Goal: Information Seeking & Learning: Check status

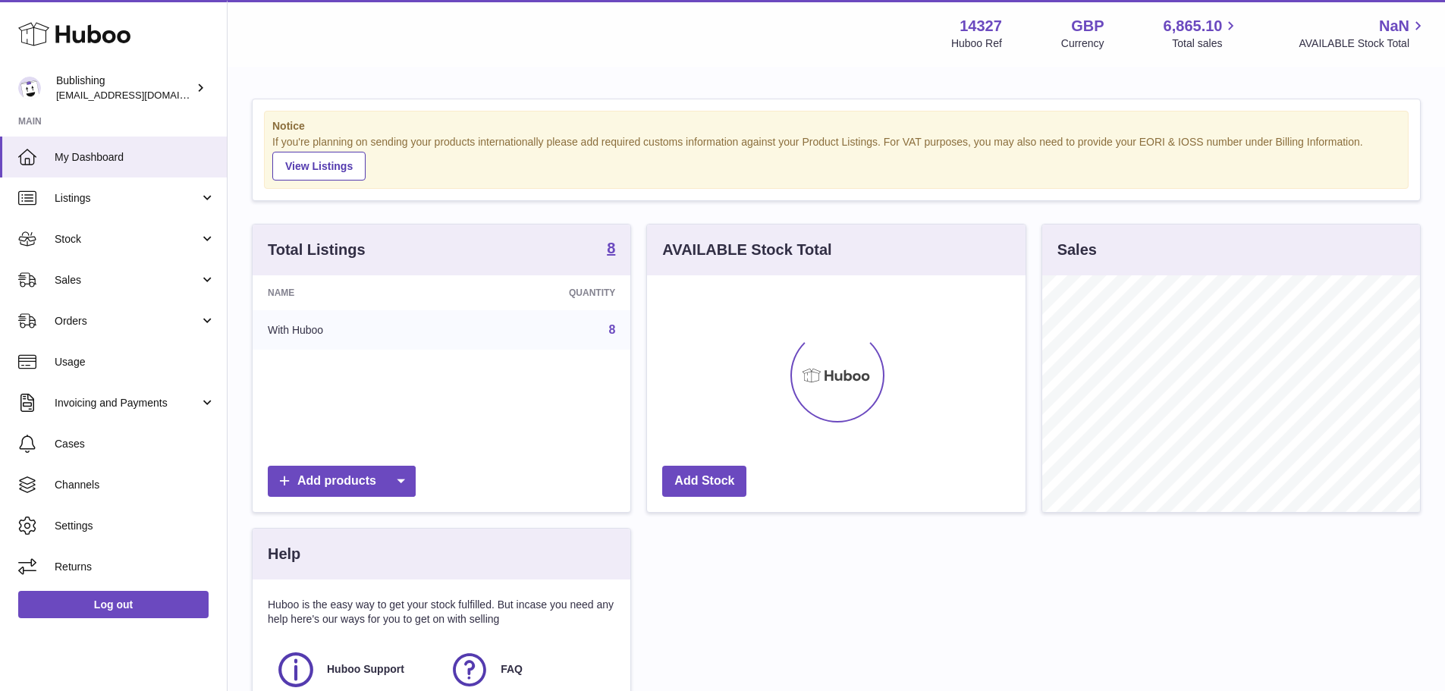
scroll to position [237, 379]
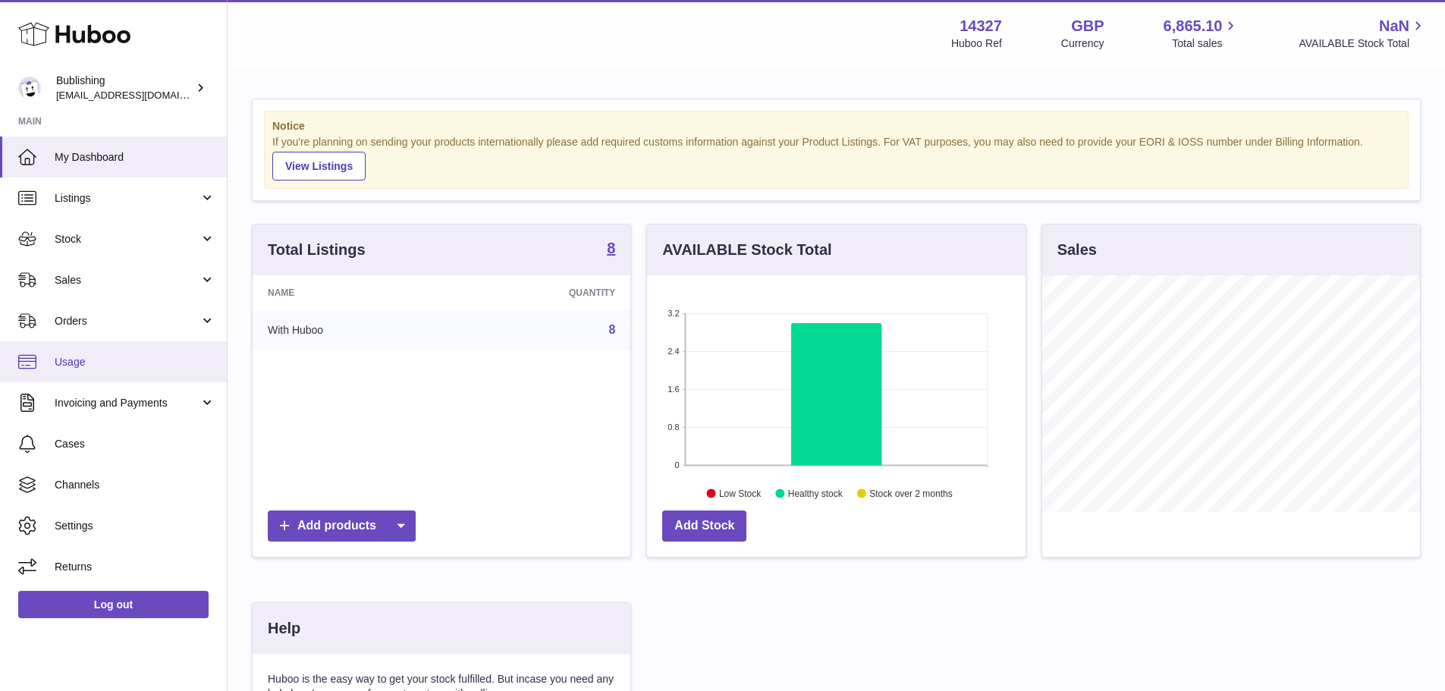
click at [88, 366] on span "Usage" at bounding box center [135, 362] width 161 height 14
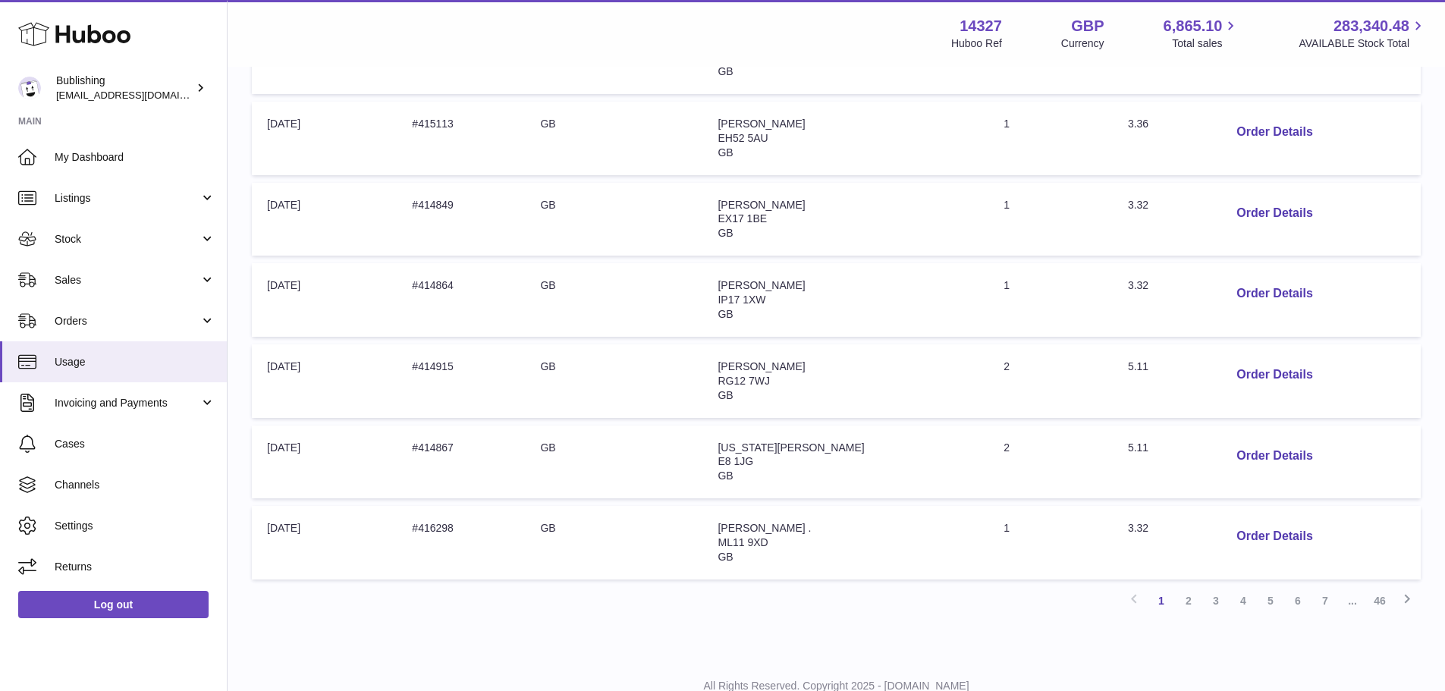
scroll to position [639, 0]
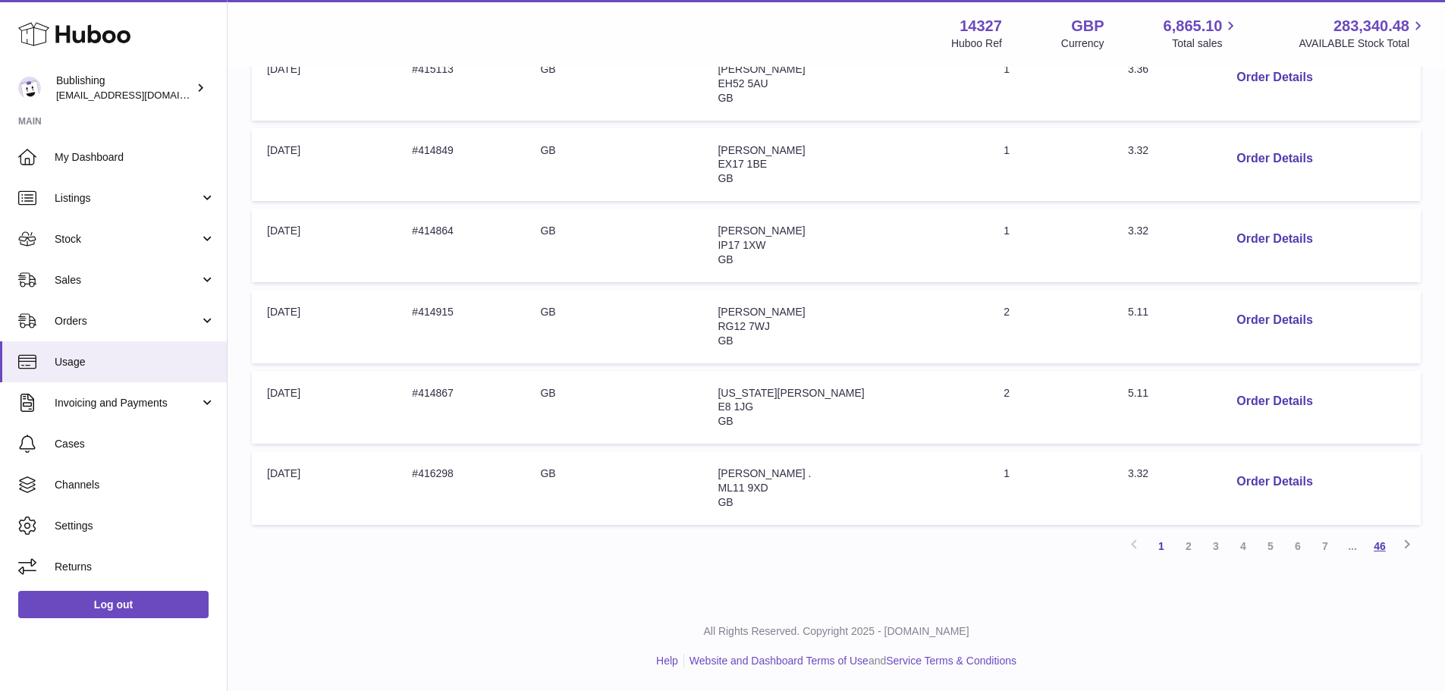
click at [1388, 544] on link "46" at bounding box center [1379, 546] width 27 height 27
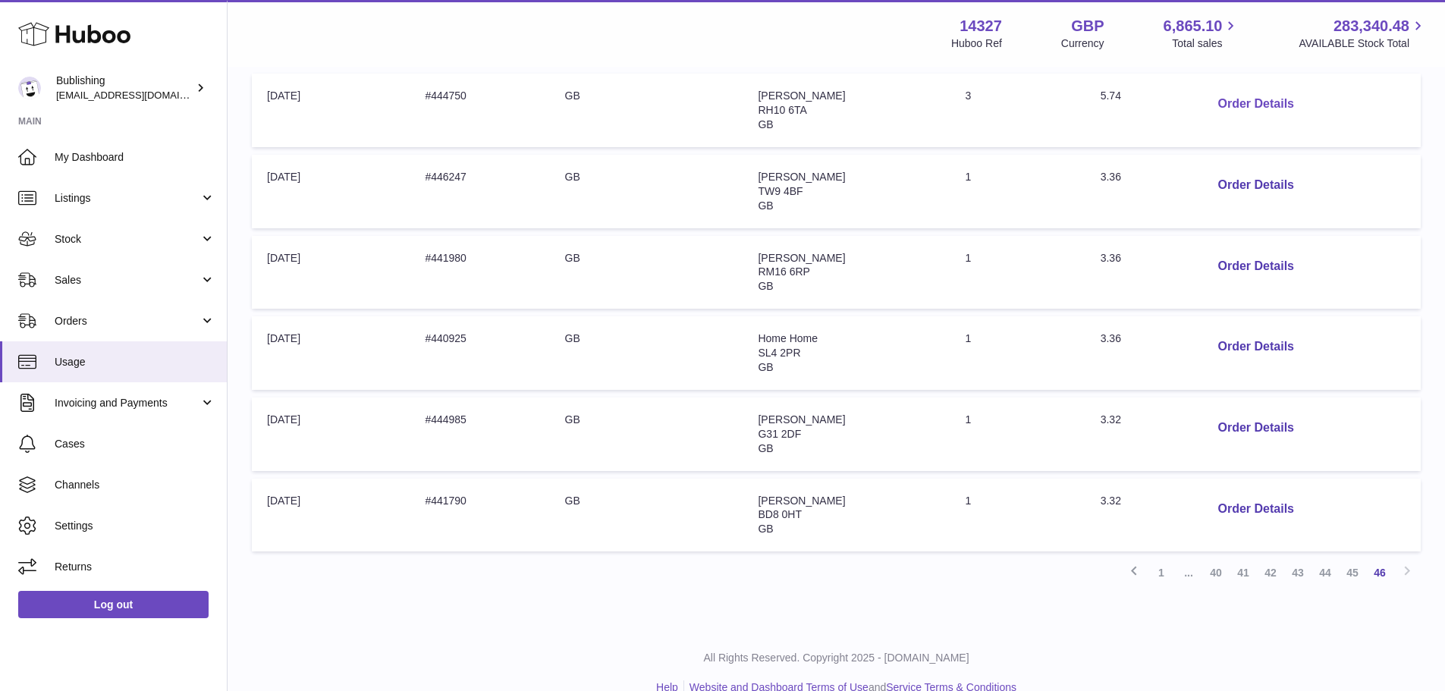
scroll to position [296, 0]
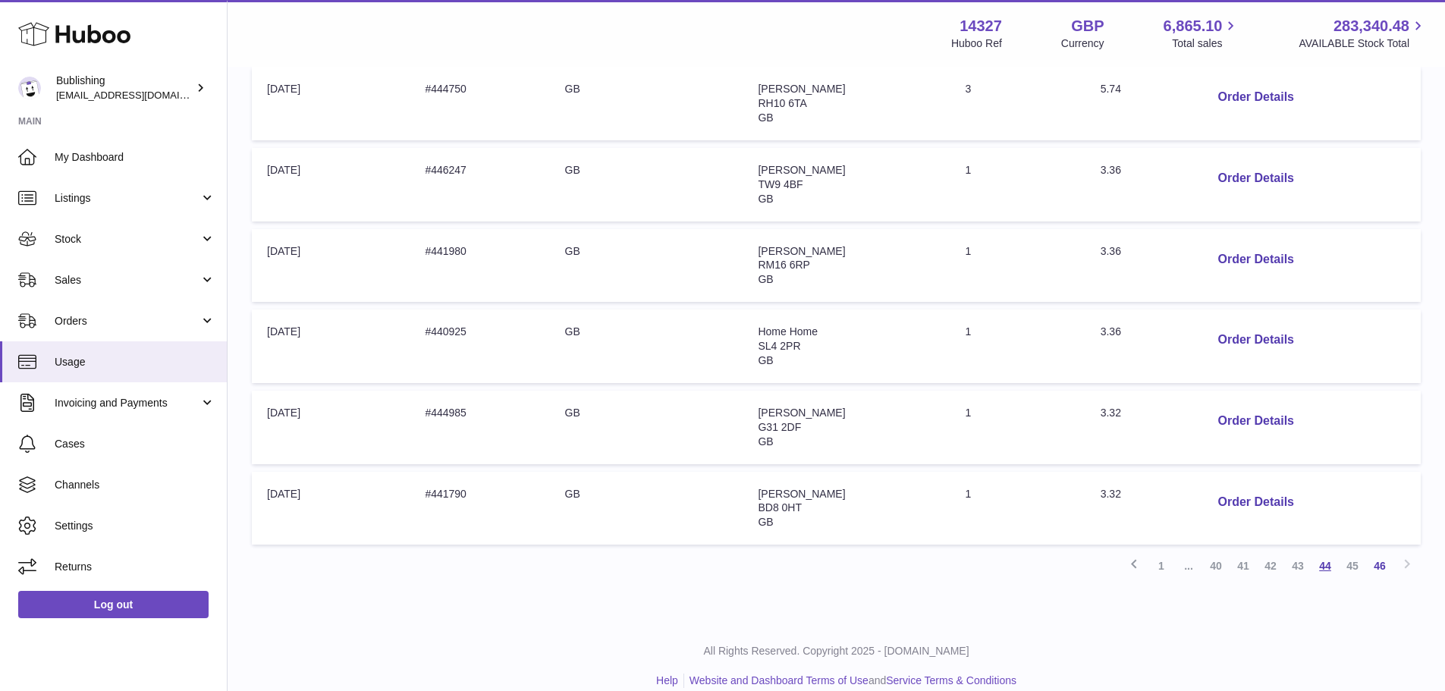
click at [1328, 568] on link "44" at bounding box center [1325, 565] width 27 height 27
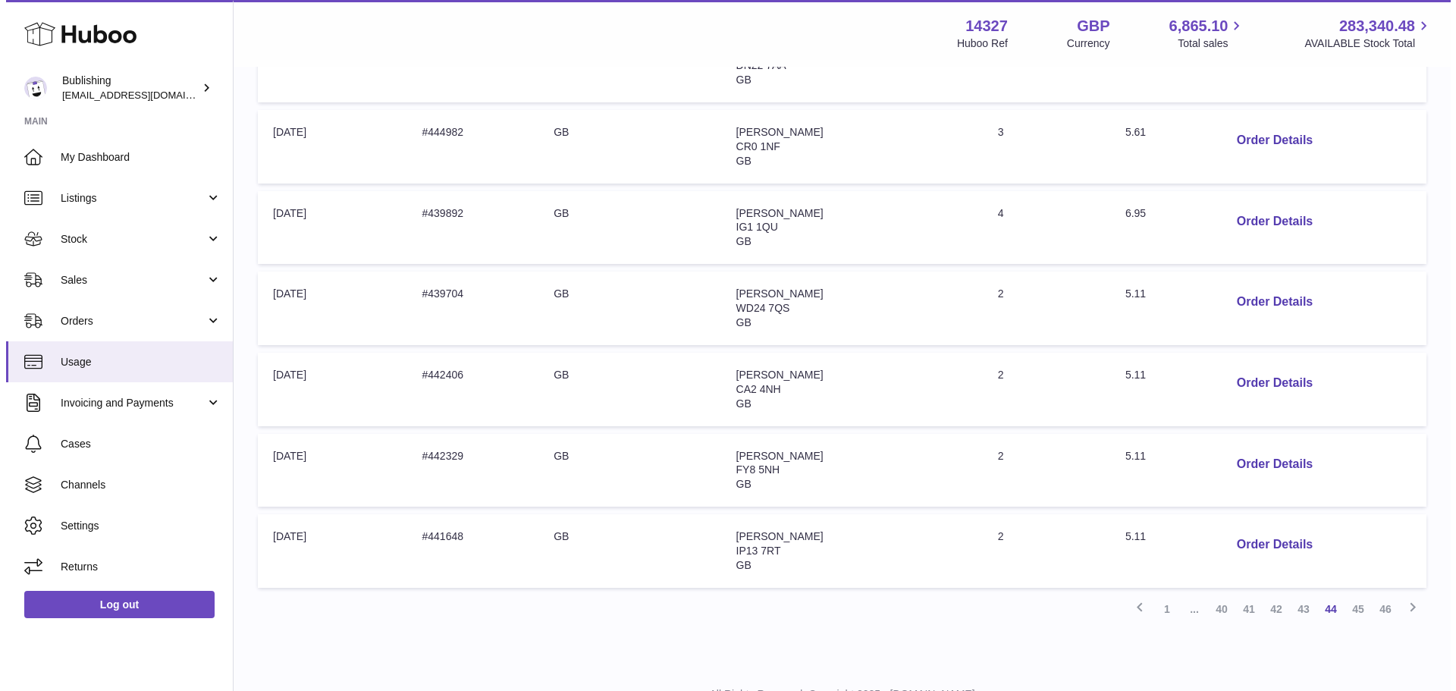
scroll to position [639, 0]
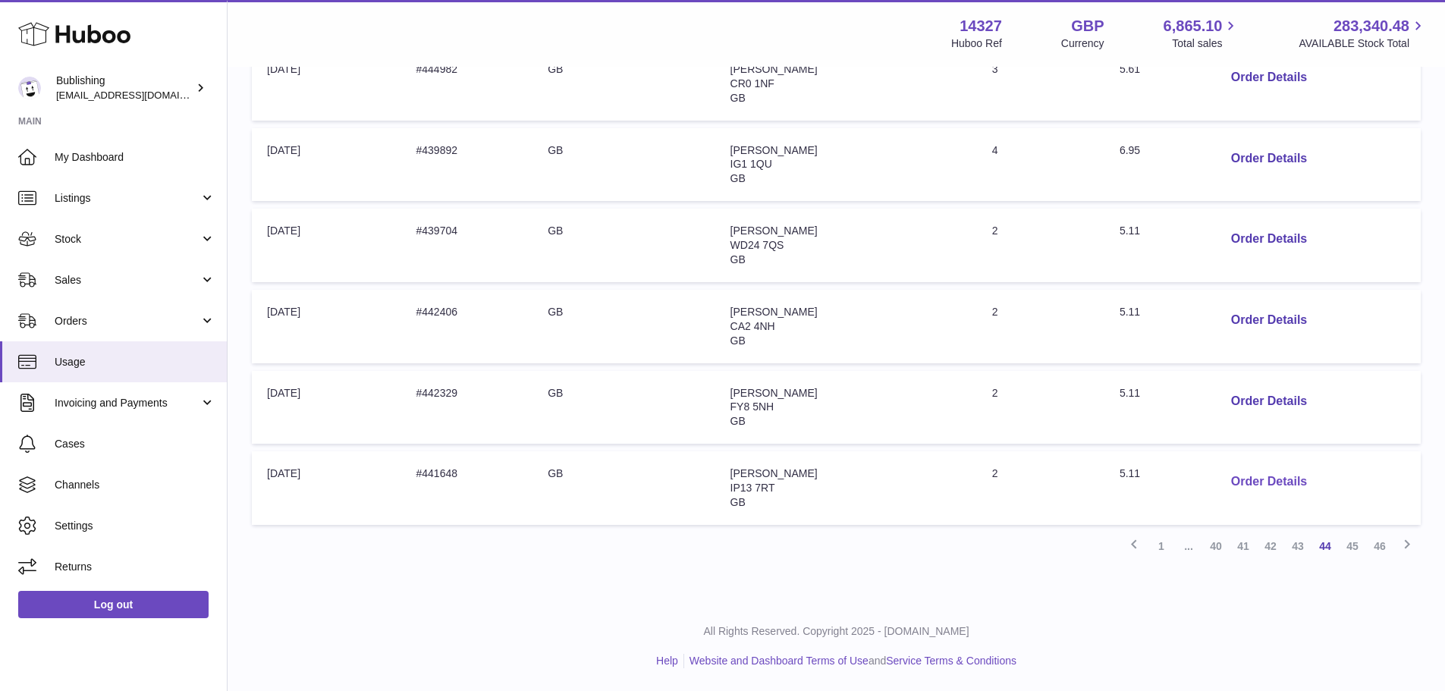
click at [1251, 479] on button "Order Details" at bounding box center [1269, 482] width 100 height 31
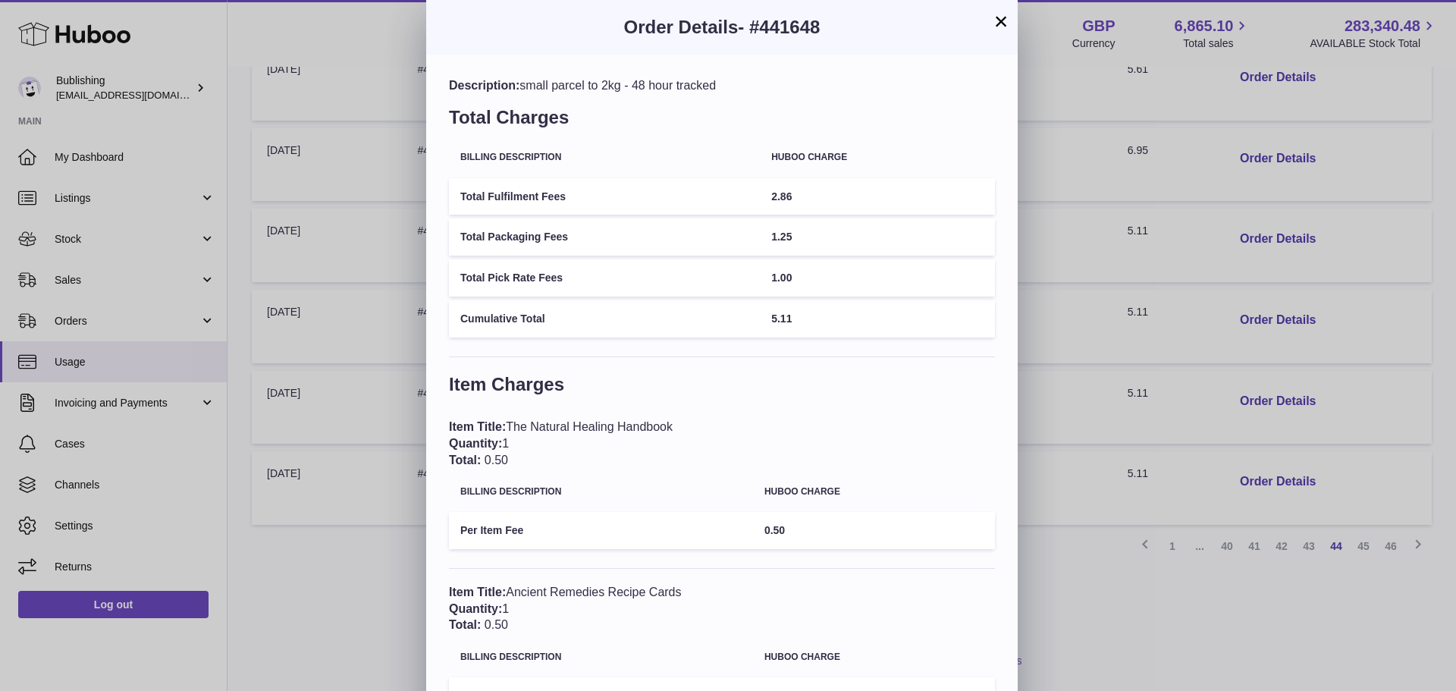
click at [1006, 29] on button "×" at bounding box center [1001, 21] width 18 height 18
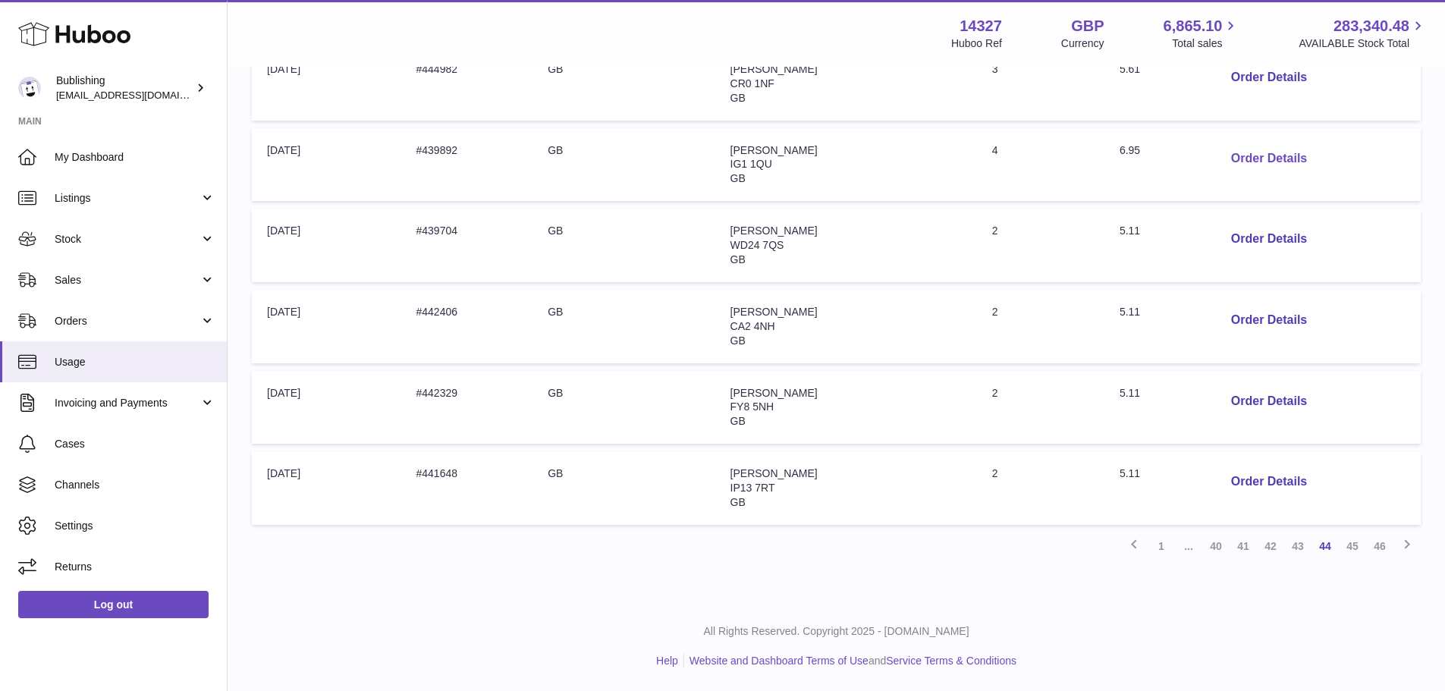
click at [1234, 161] on button "Order Details" at bounding box center [1269, 158] width 100 height 31
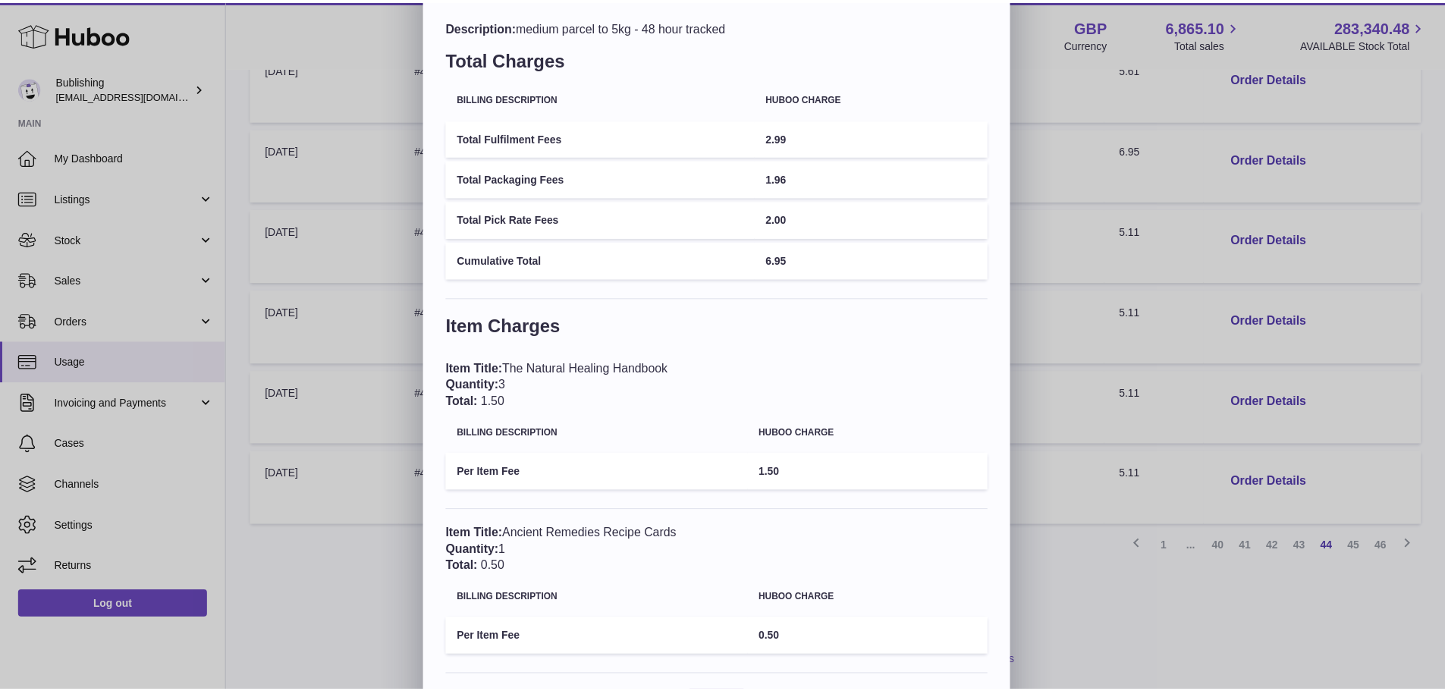
scroll to position [0, 0]
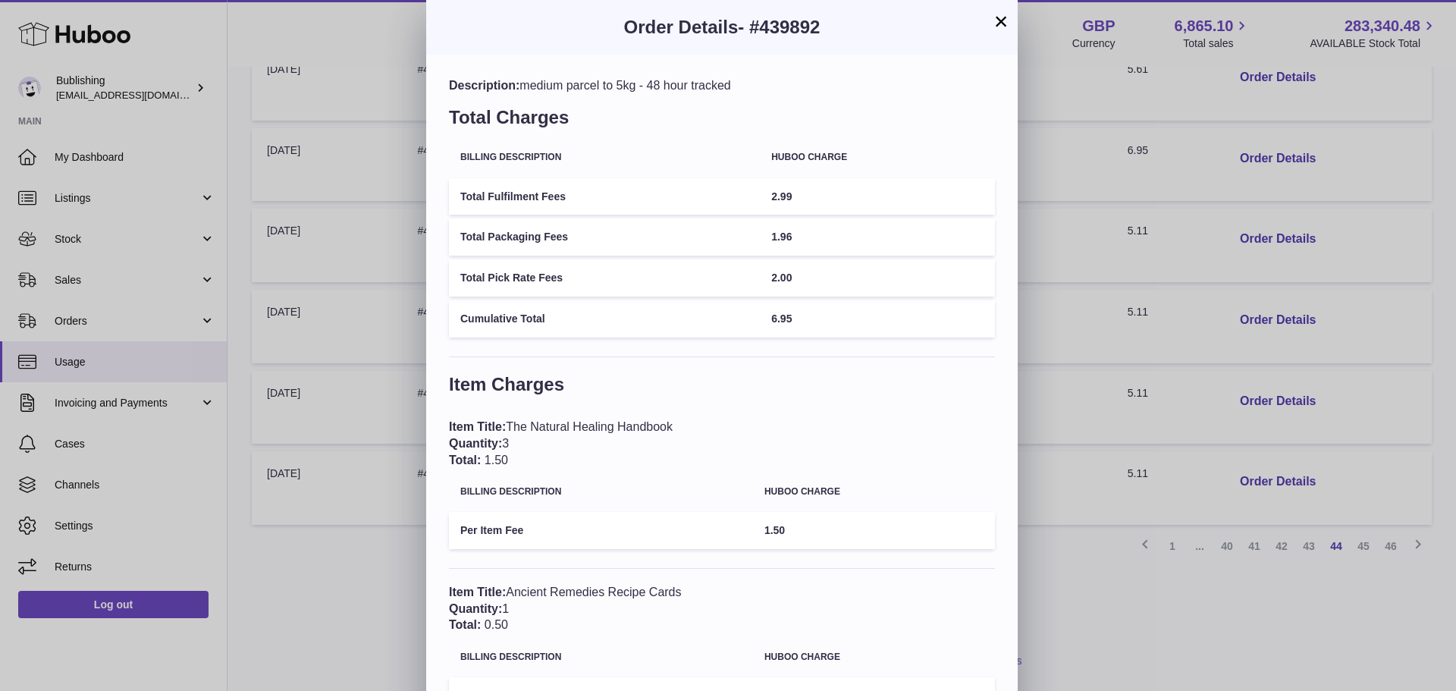
click at [1000, 21] on button "×" at bounding box center [1001, 21] width 18 height 18
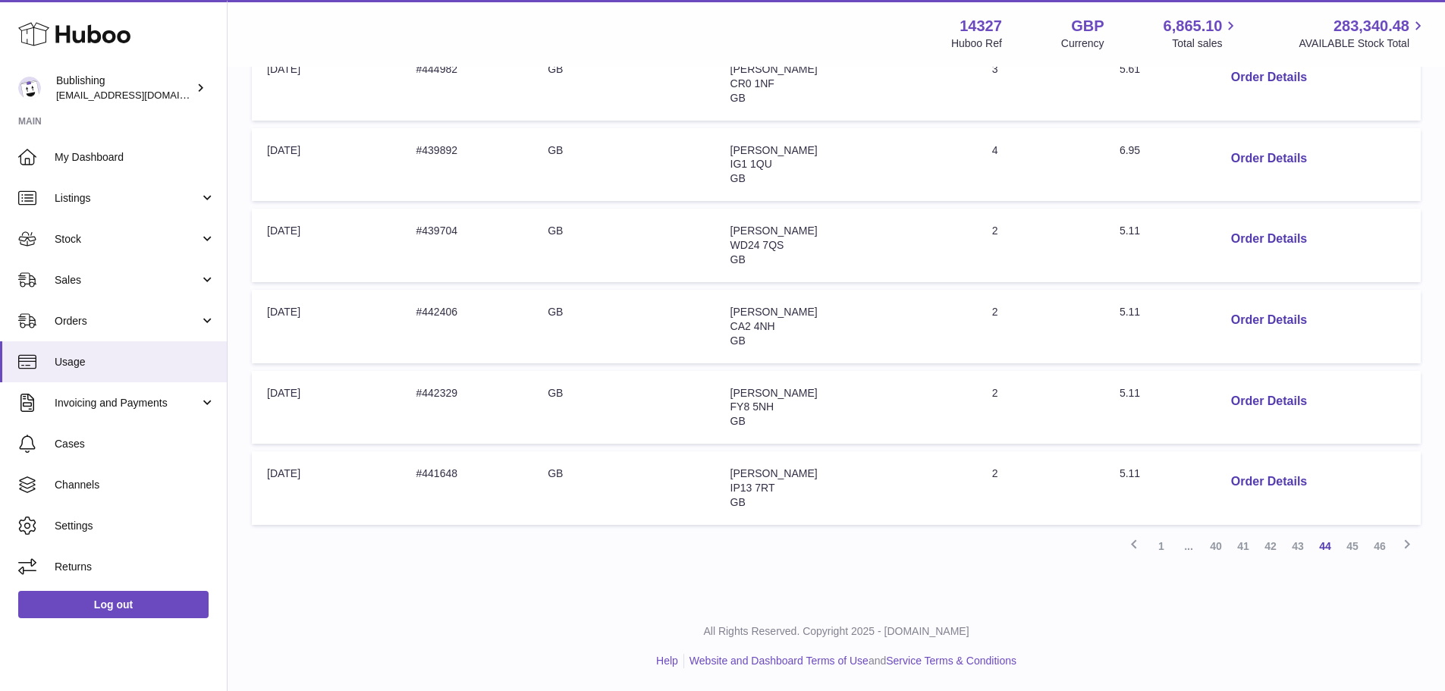
scroll to position [412, 0]
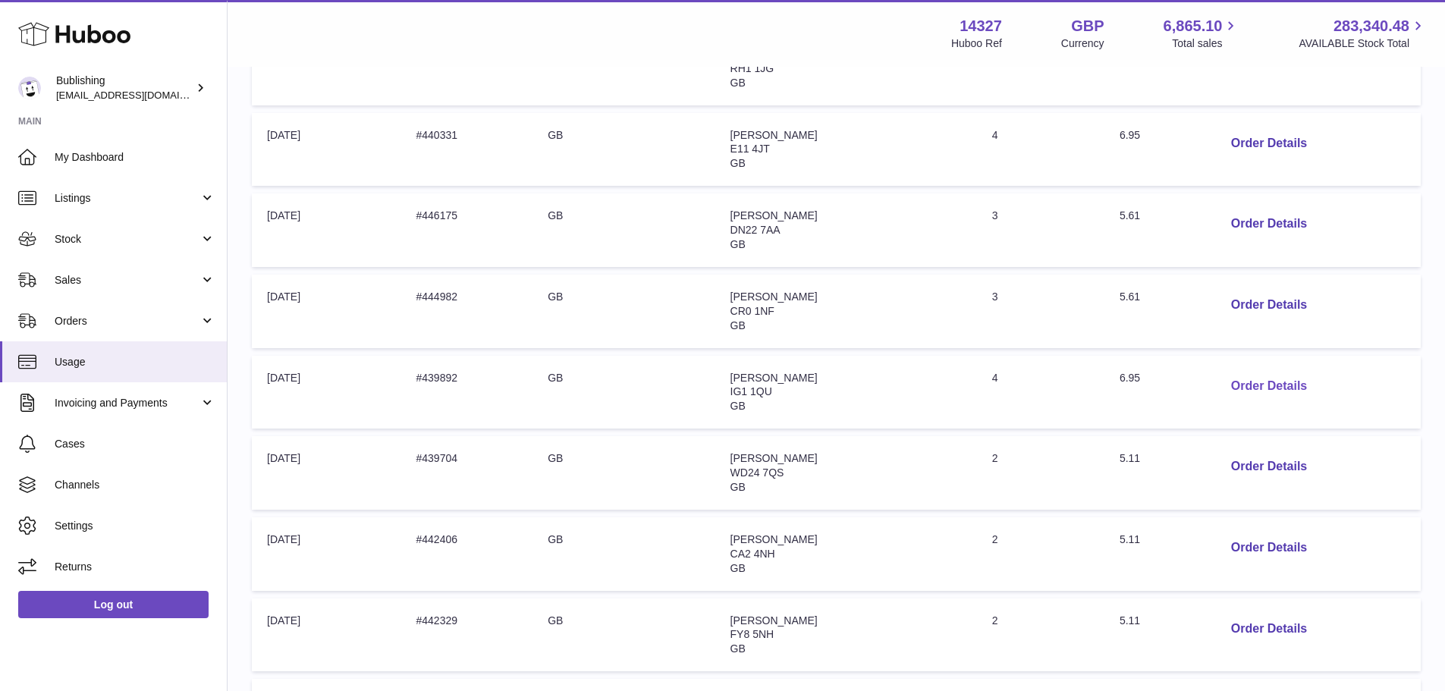
click at [1233, 381] on button "Order Details" at bounding box center [1269, 386] width 100 height 31
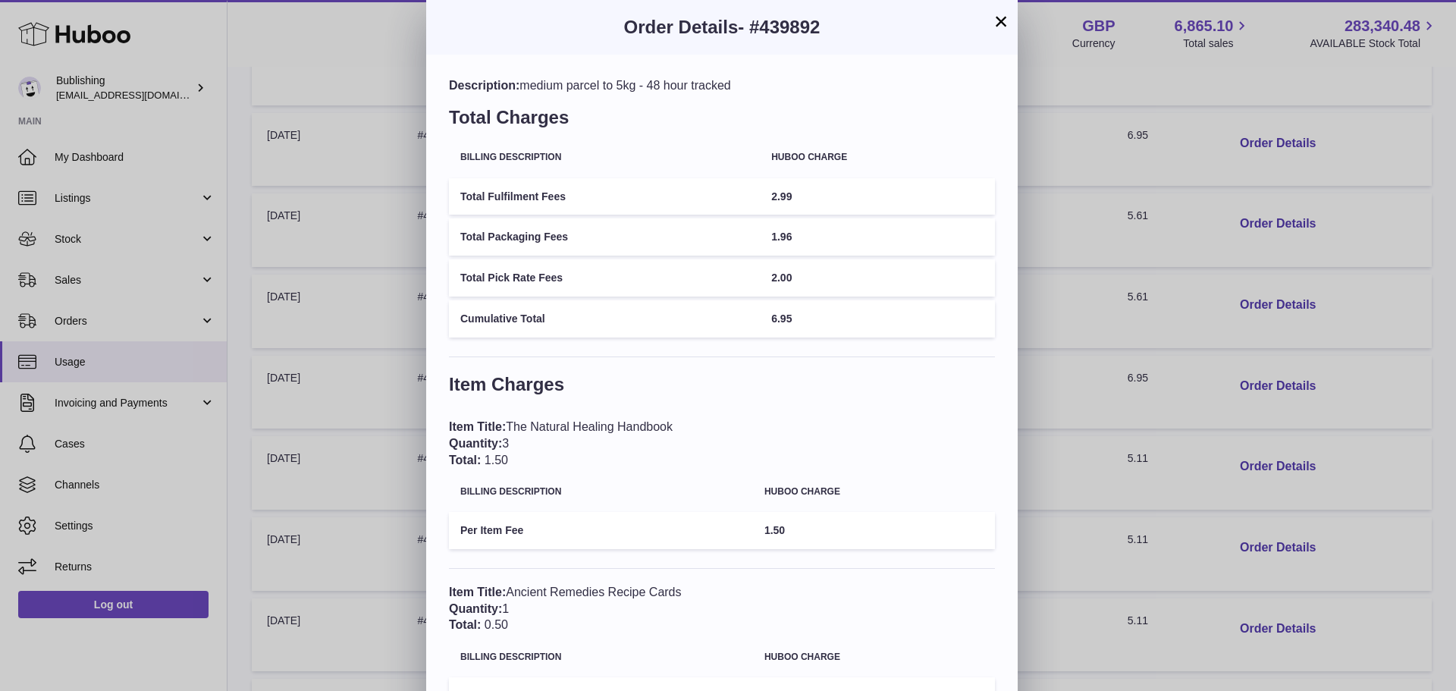
click at [998, 25] on button "×" at bounding box center [1001, 21] width 18 height 18
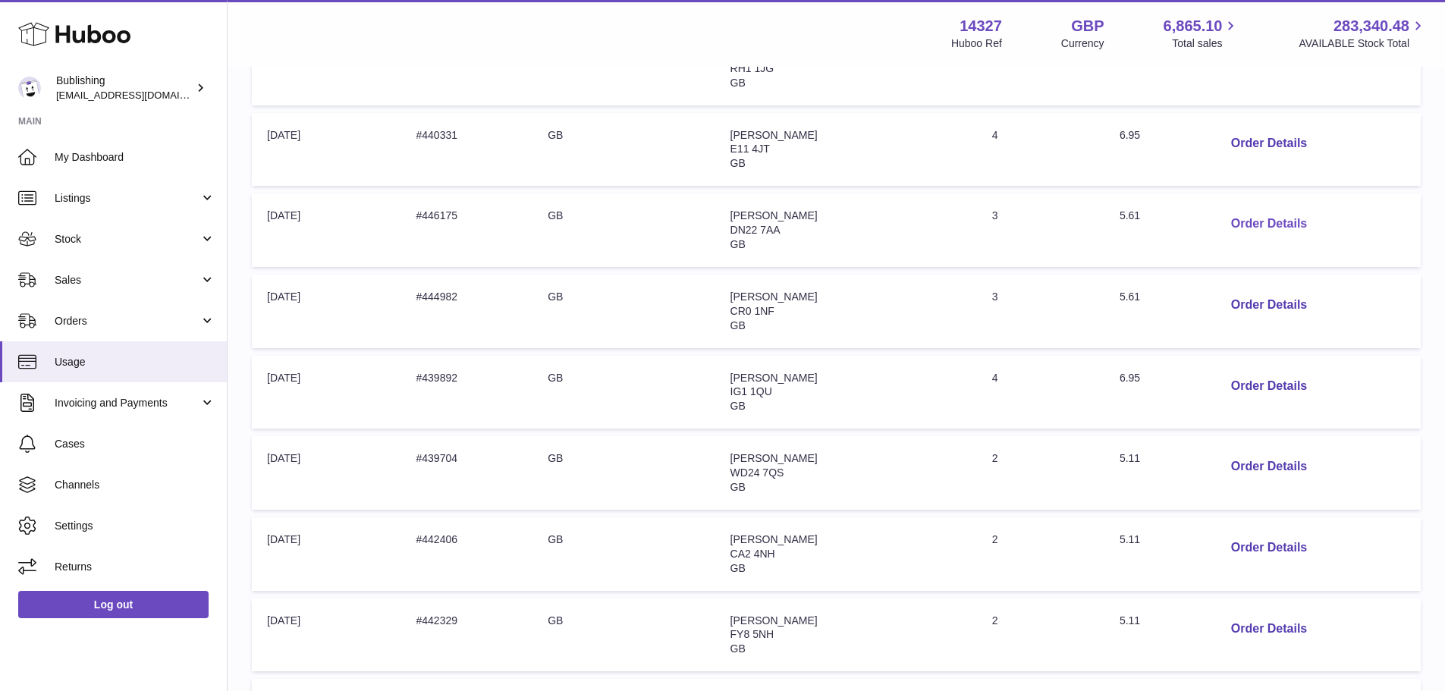
click at [1253, 226] on button "Order Details" at bounding box center [1269, 224] width 100 height 31
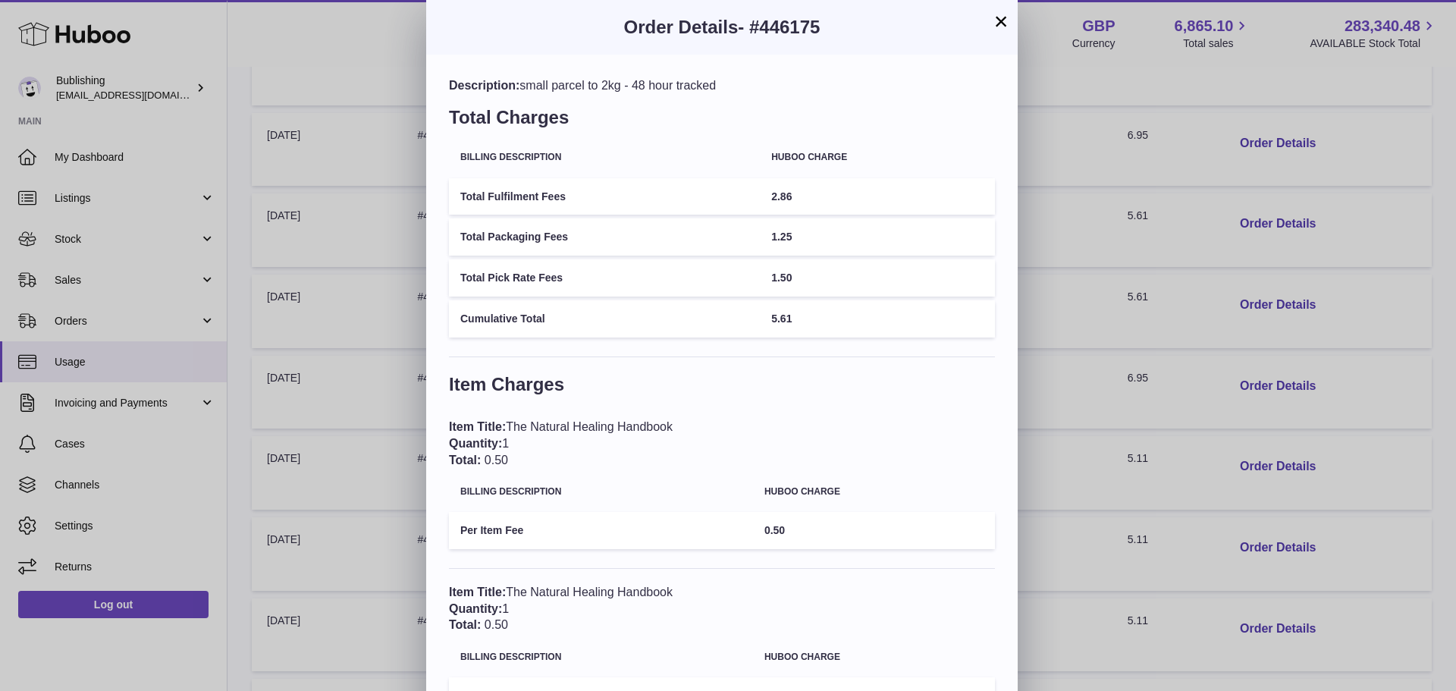
click at [1008, 22] on button "×" at bounding box center [1001, 21] width 18 height 18
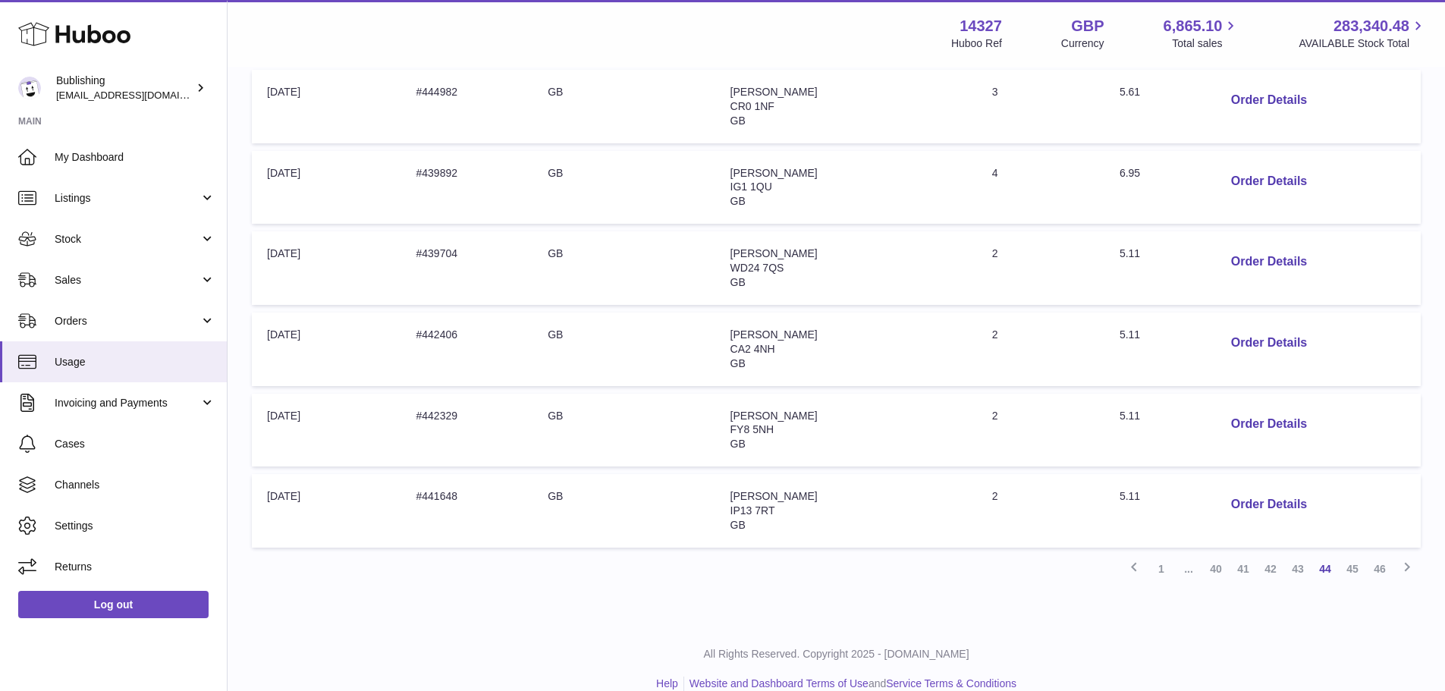
scroll to position [639, 0]
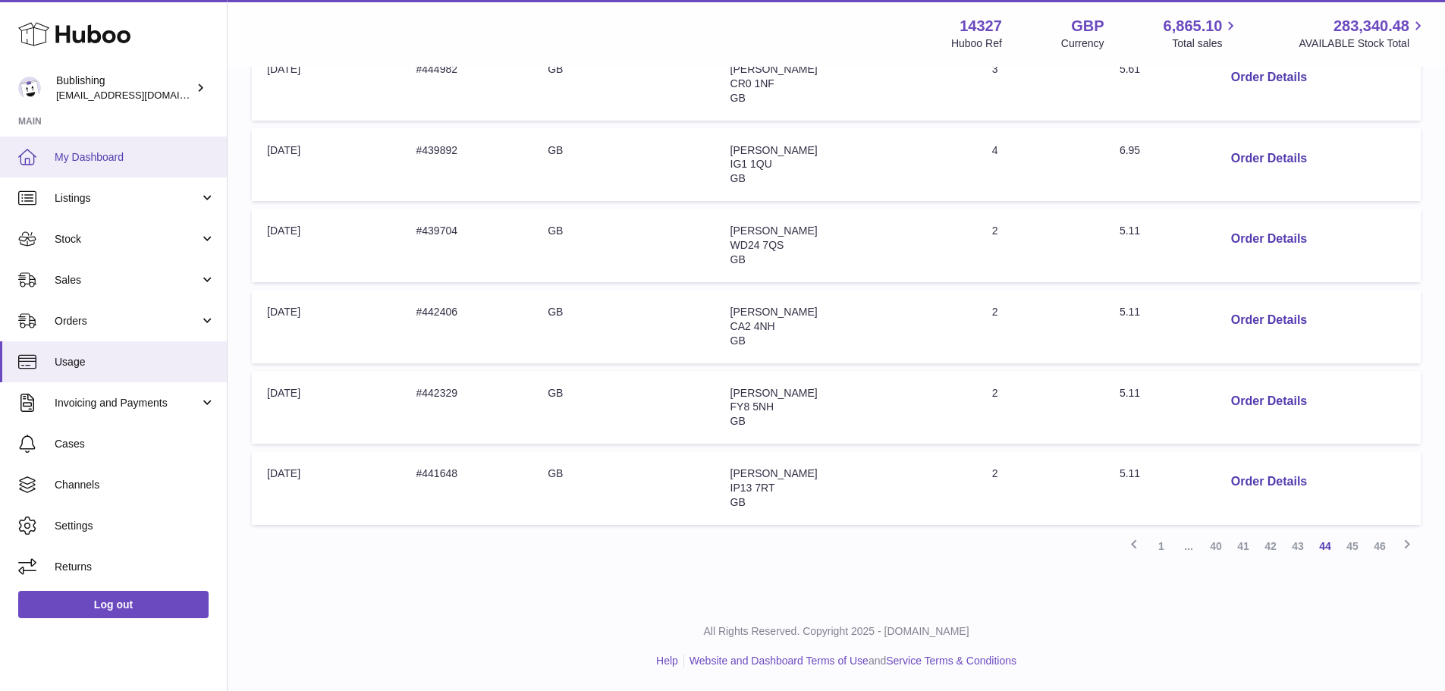
click at [126, 146] on link "My Dashboard" at bounding box center [113, 157] width 227 height 41
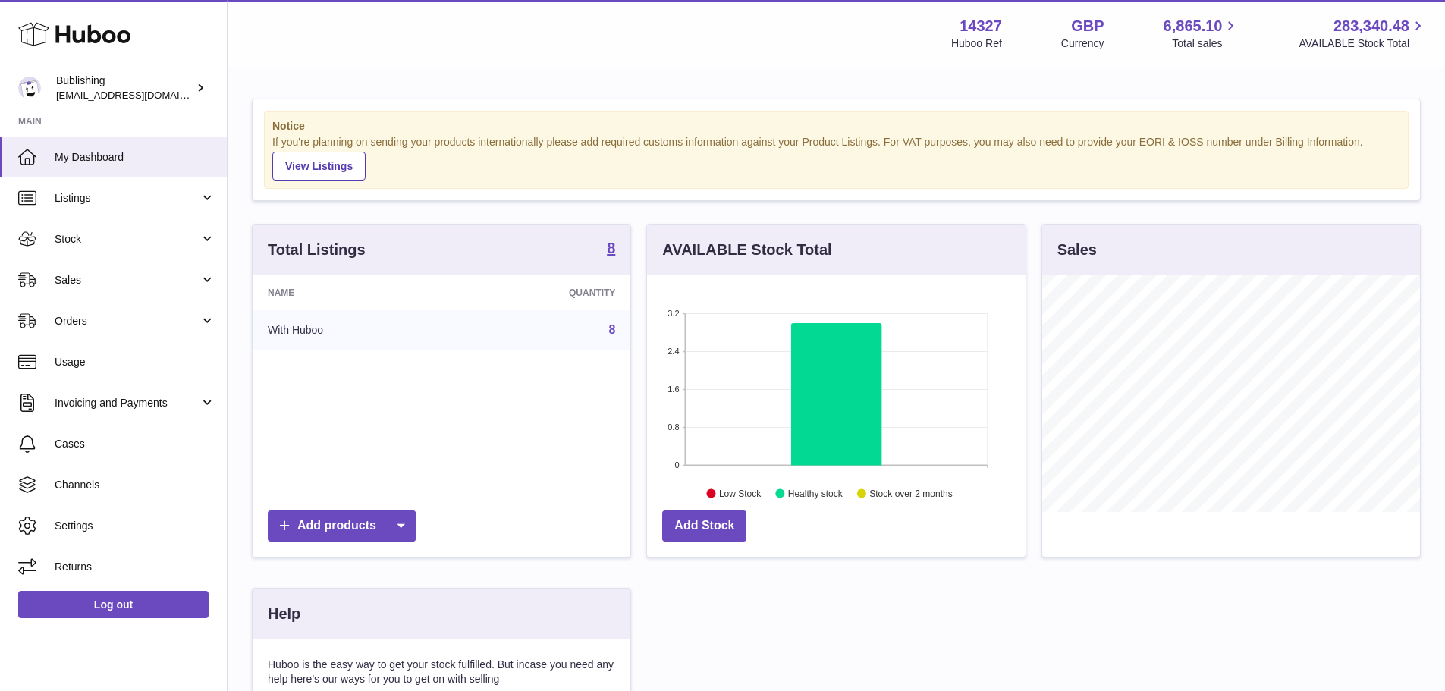
scroll to position [237, 379]
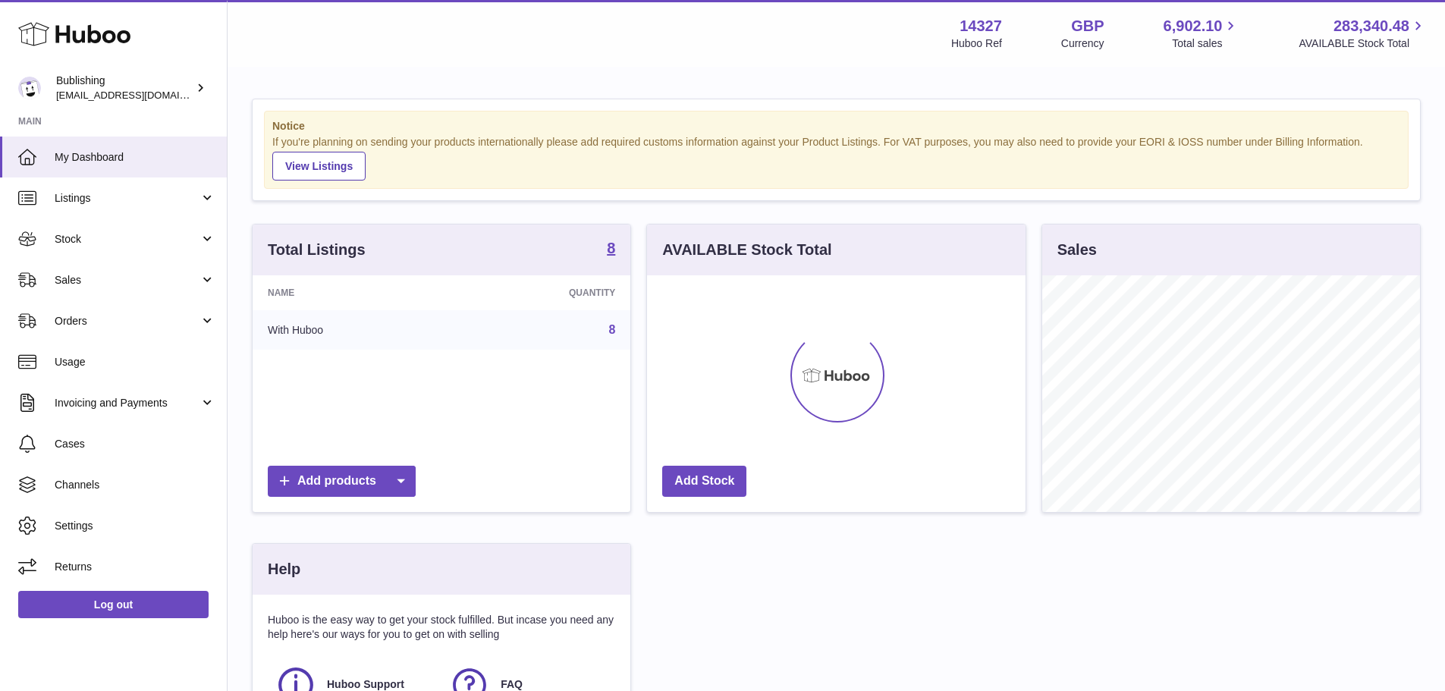
scroll to position [237, 379]
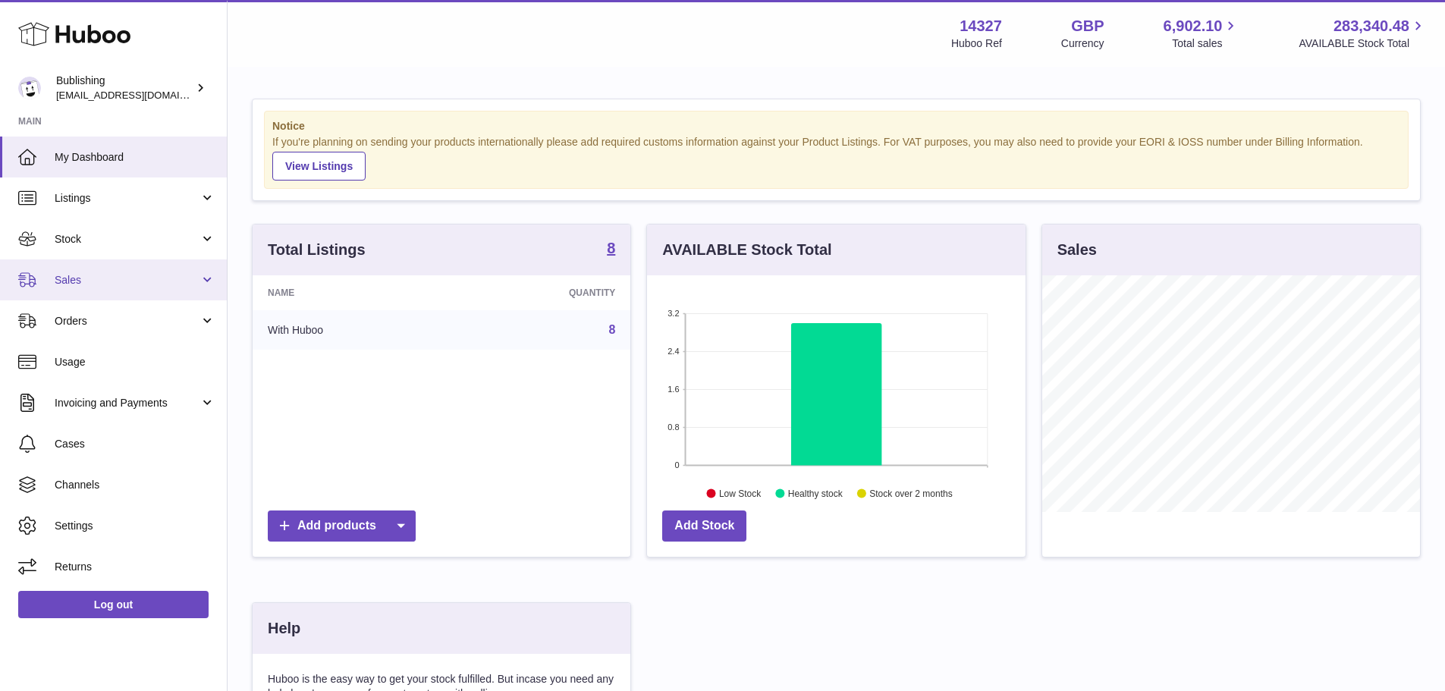
click at [77, 282] on span "Sales" at bounding box center [127, 280] width 145 height 14
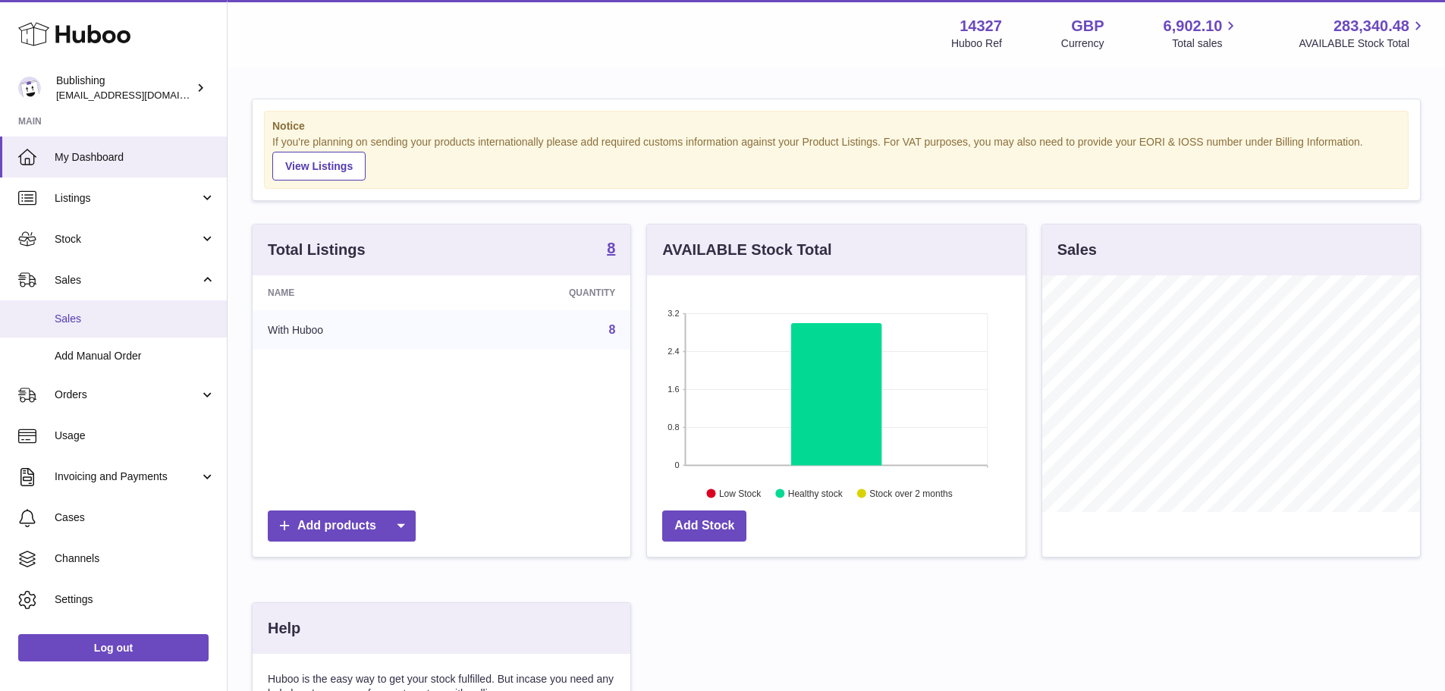
click at [86, 323] on span "Sales" at bounding box center [135, 319] width 161 height 14
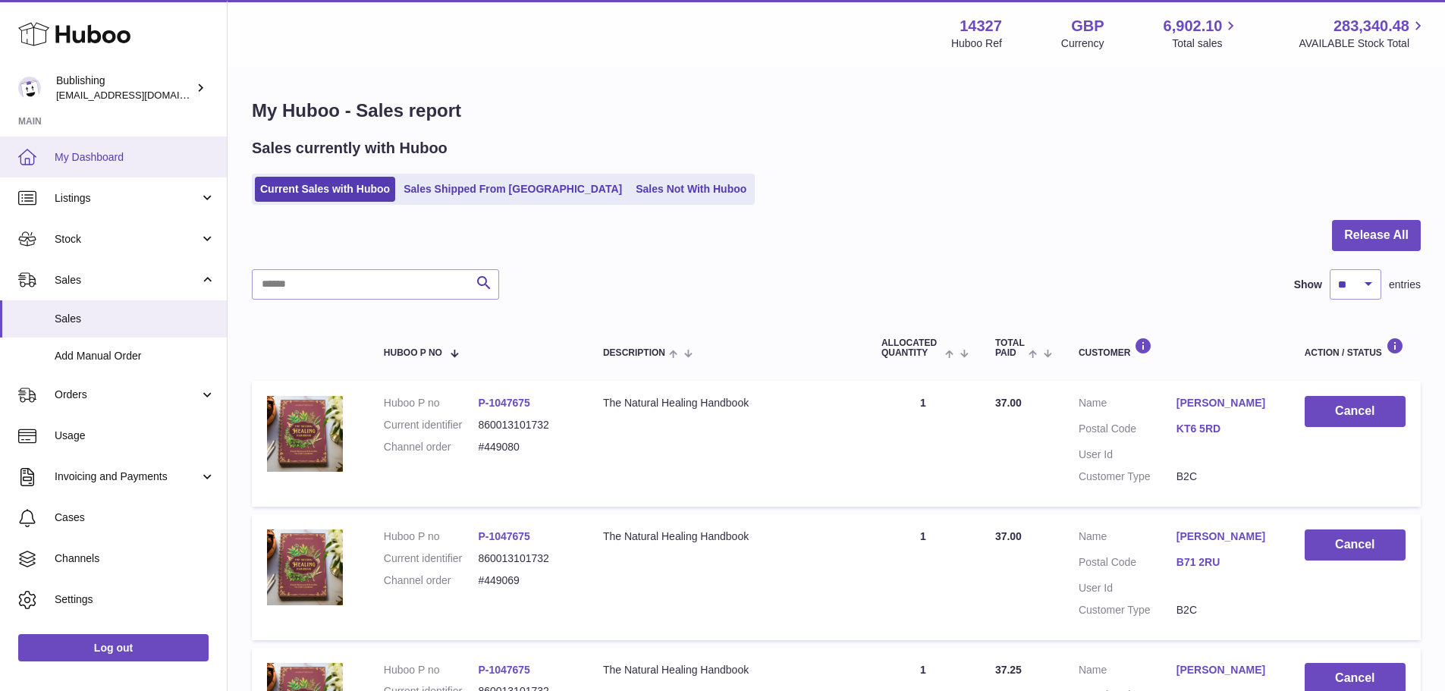
click at [97, 152] on span "My Dashboard" at bounding box center [135, 157] width 161 height 14
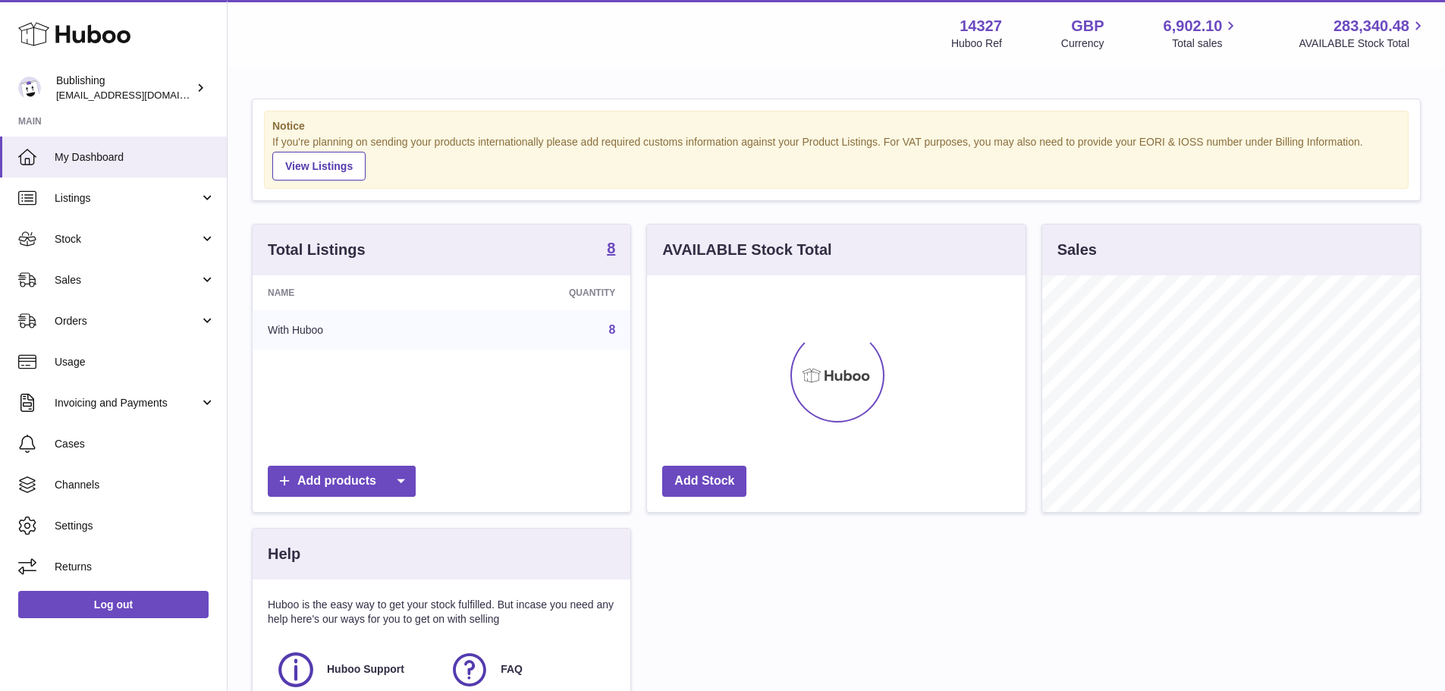
scroll to position [237, 379]
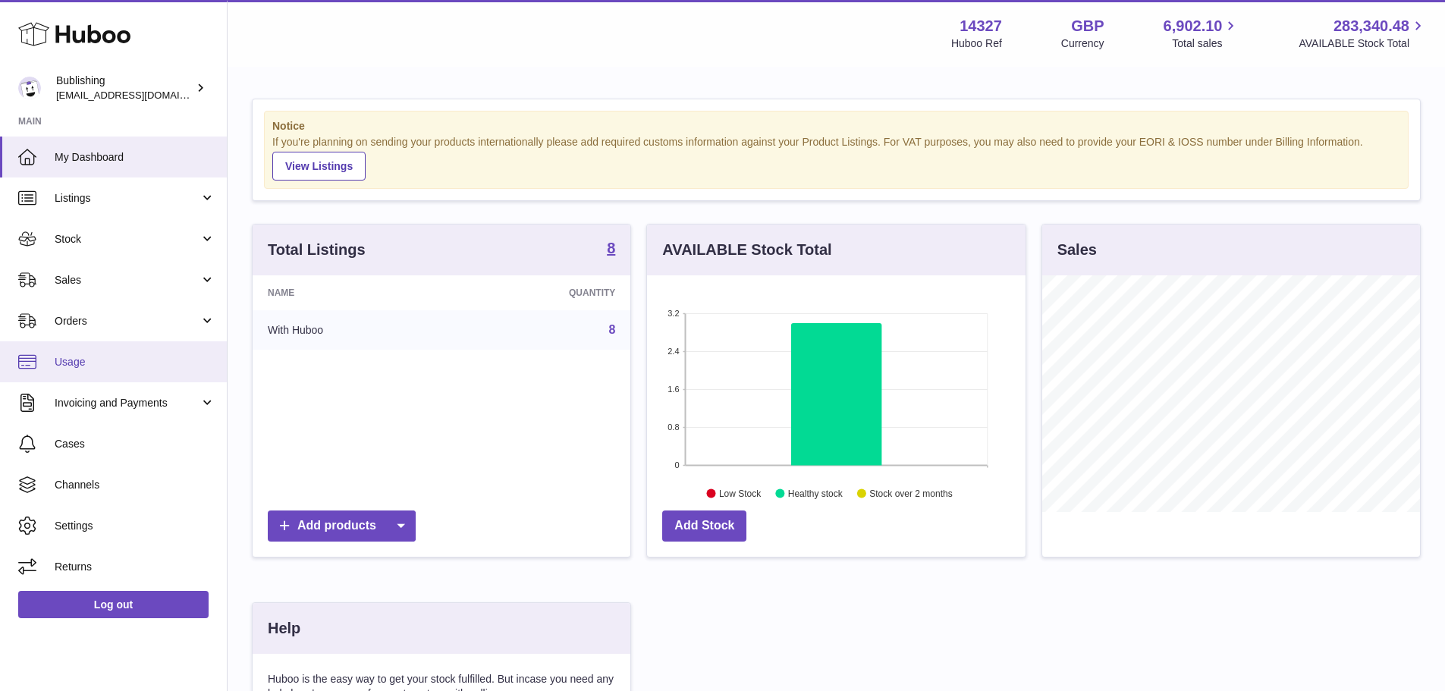
click at [117, 356] on span "Usage" at bounding box center [135, 362] width 161 height 14
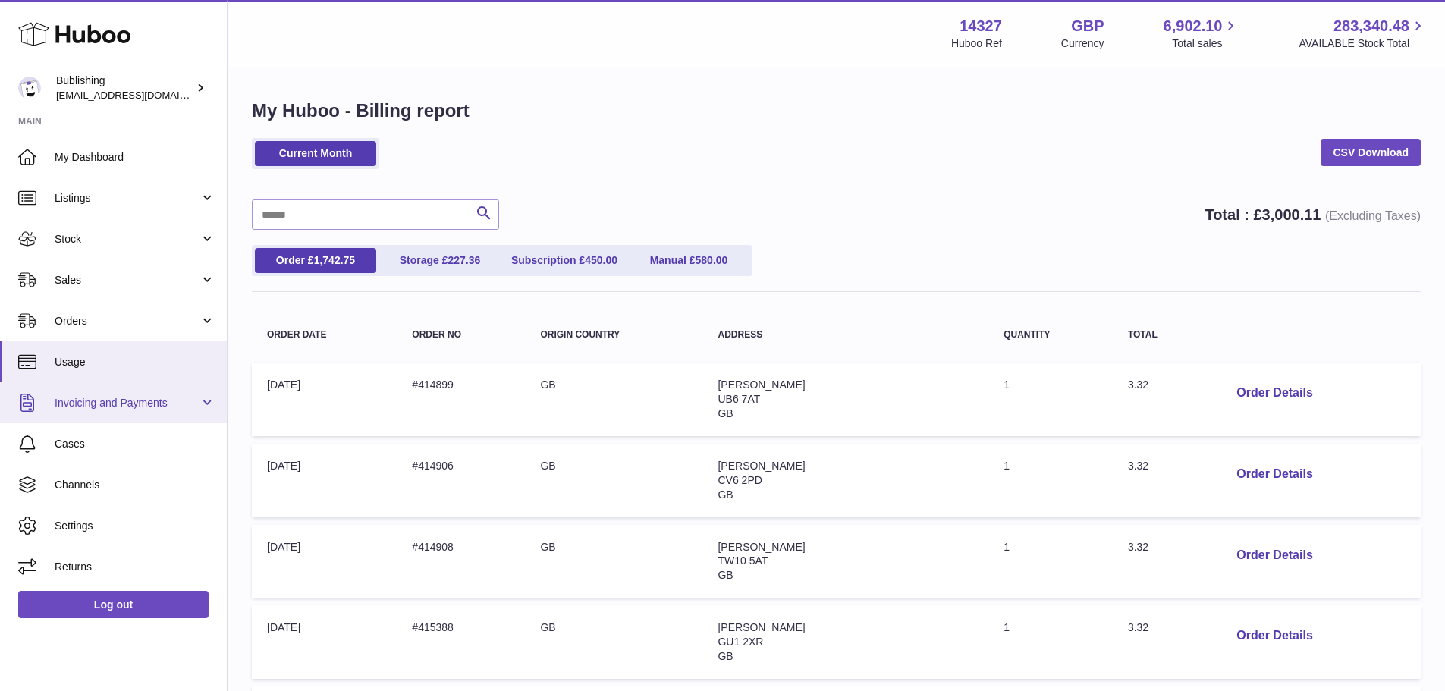
click at [109, 404] on span "Invoicing and Payments" at bounding box center [127, 403] width 145 height 14
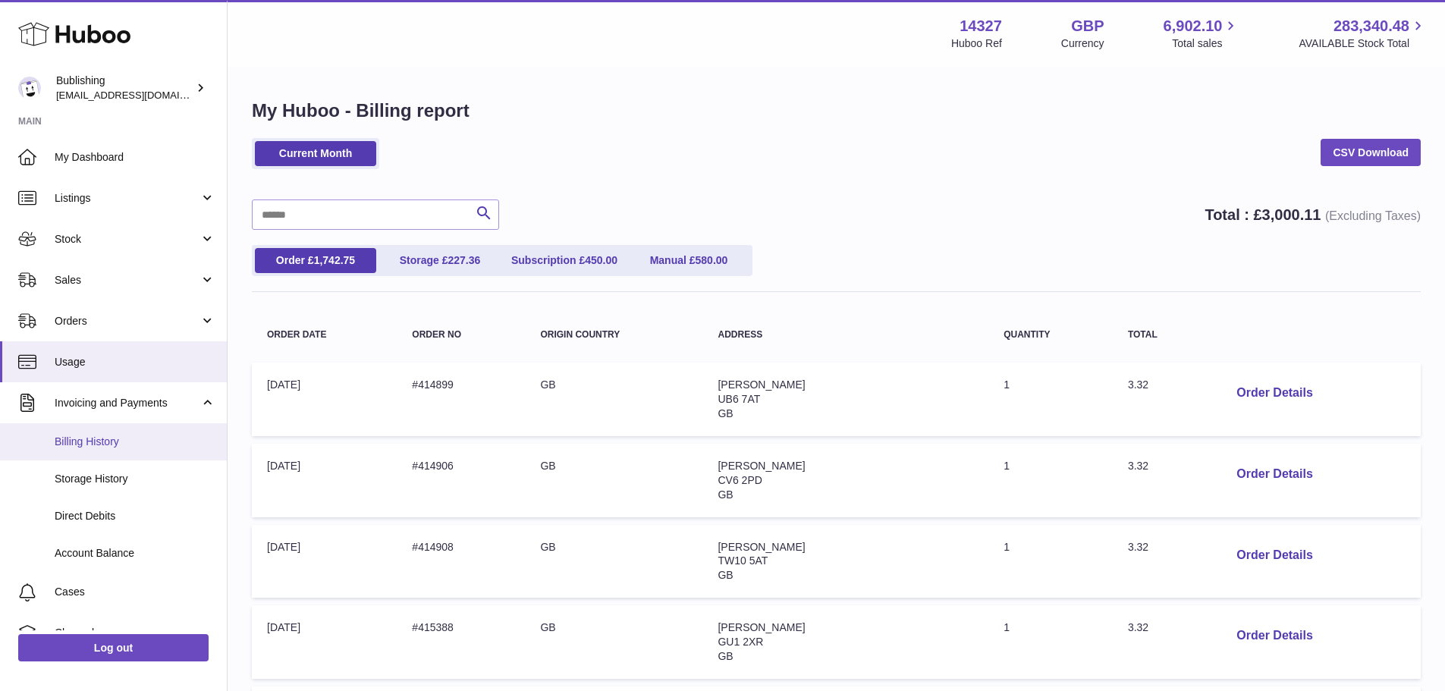
click at [110, 441] on span "Billing History" at bounding box center [135, 442] width 161 height 14
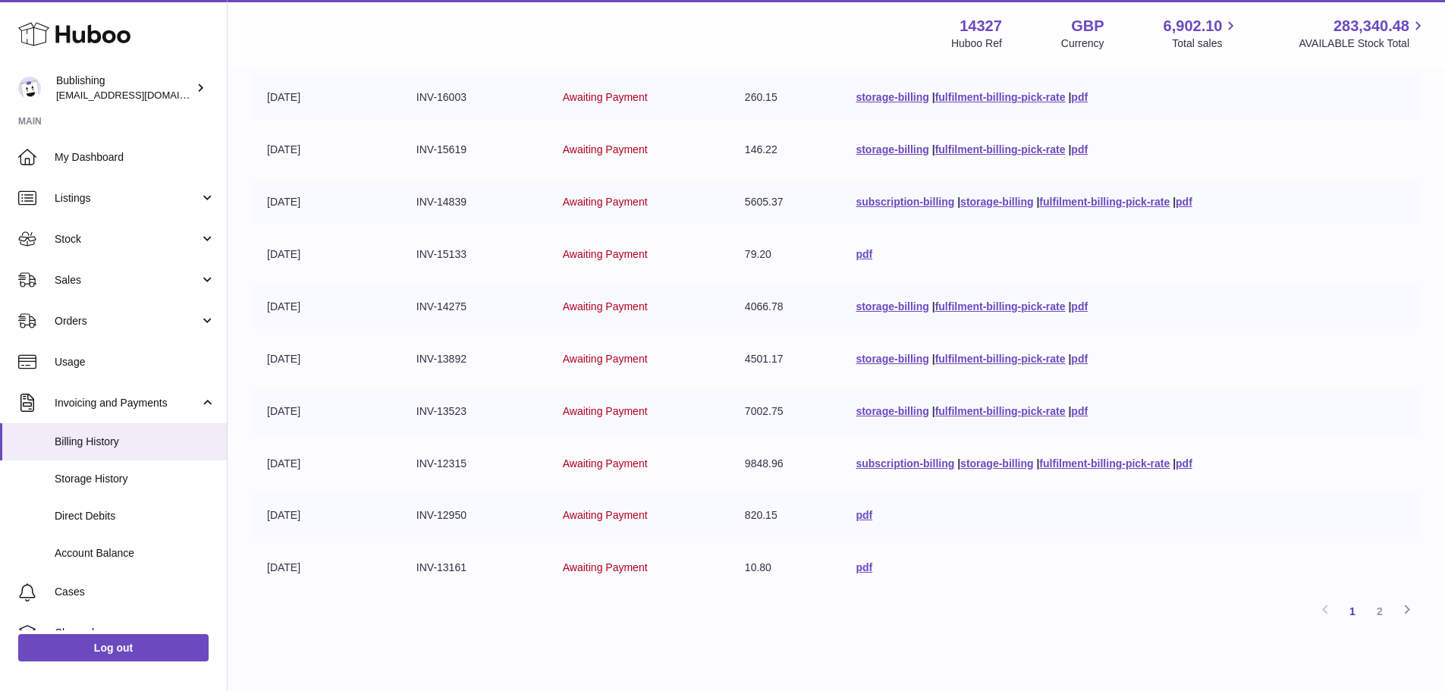
scroll to position [296, 0]
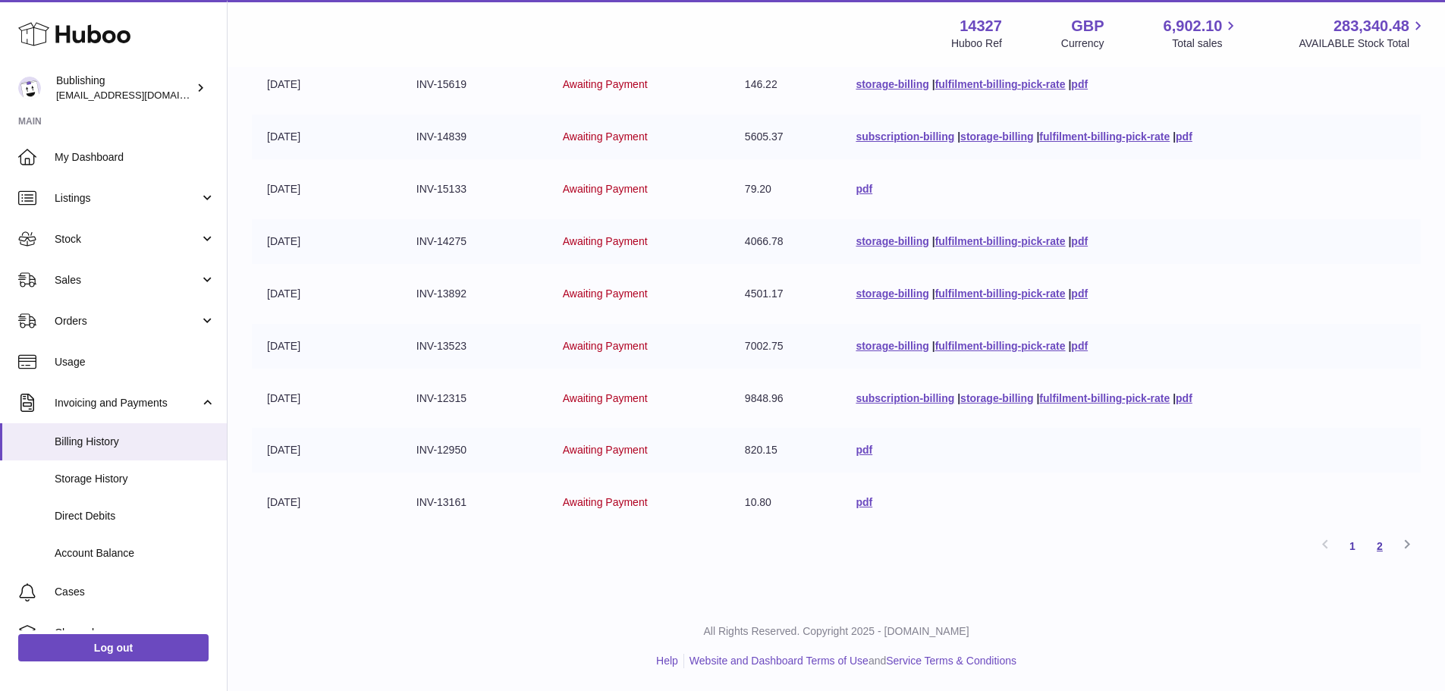
click at [1384, 551] on link "2" at bounding box center [1379, 546] width 27 height 27
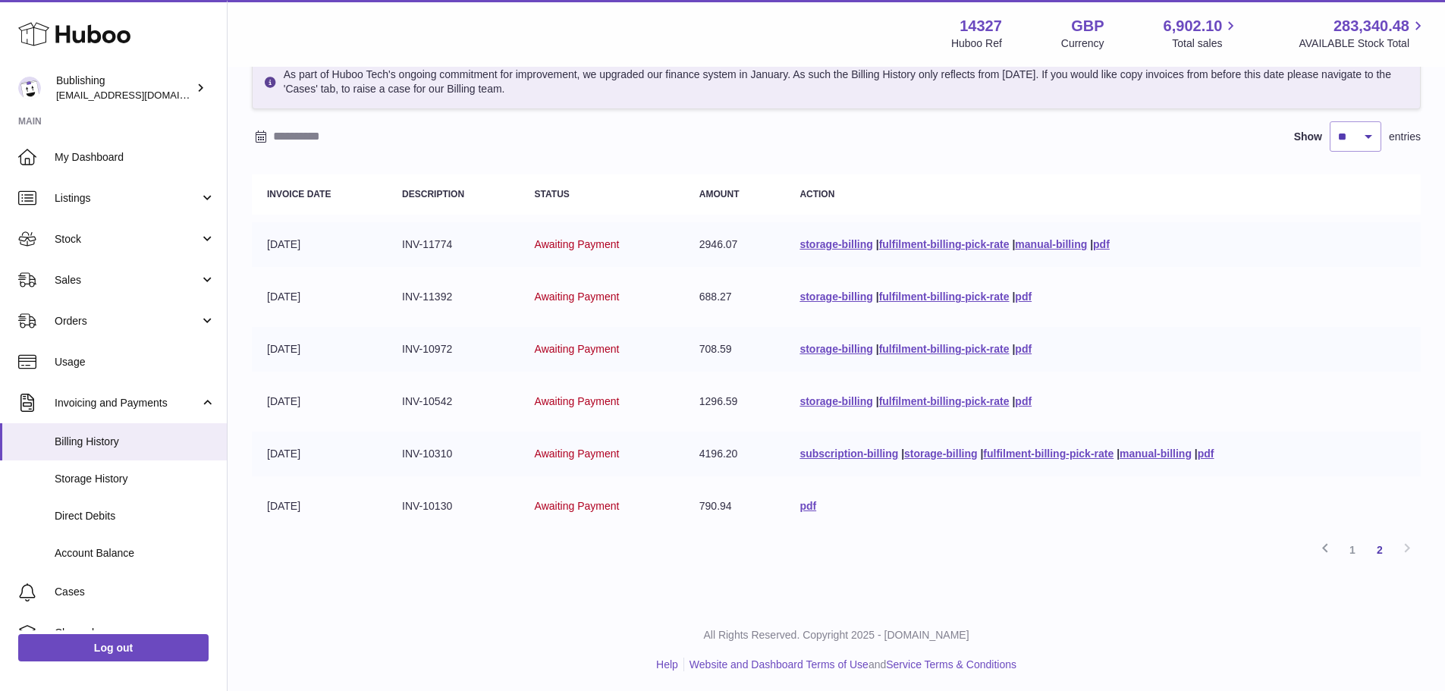
scroll to position [86, 0]
